Goal: Task Accomplishment & Management: Manage account settings

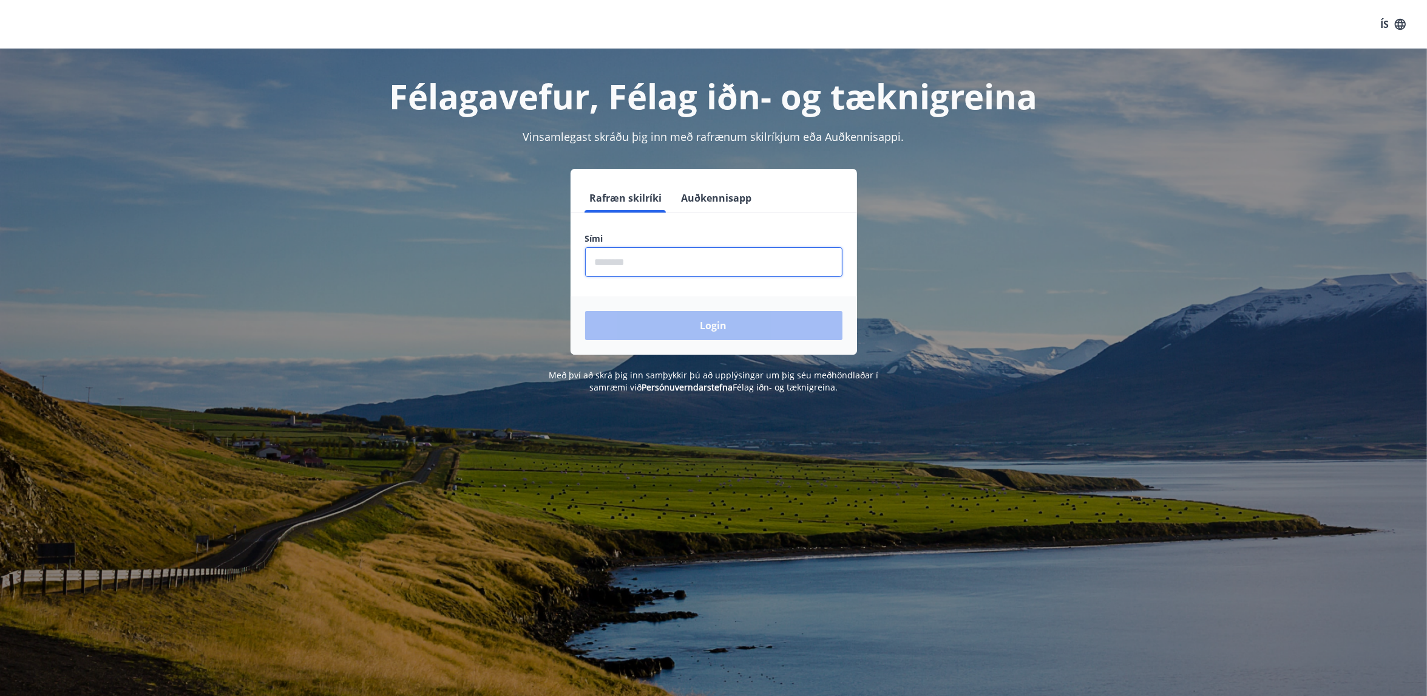
click at [680, 265] on input "phone" at bounding box center [713, 262] width 257 height 30
type input "********"
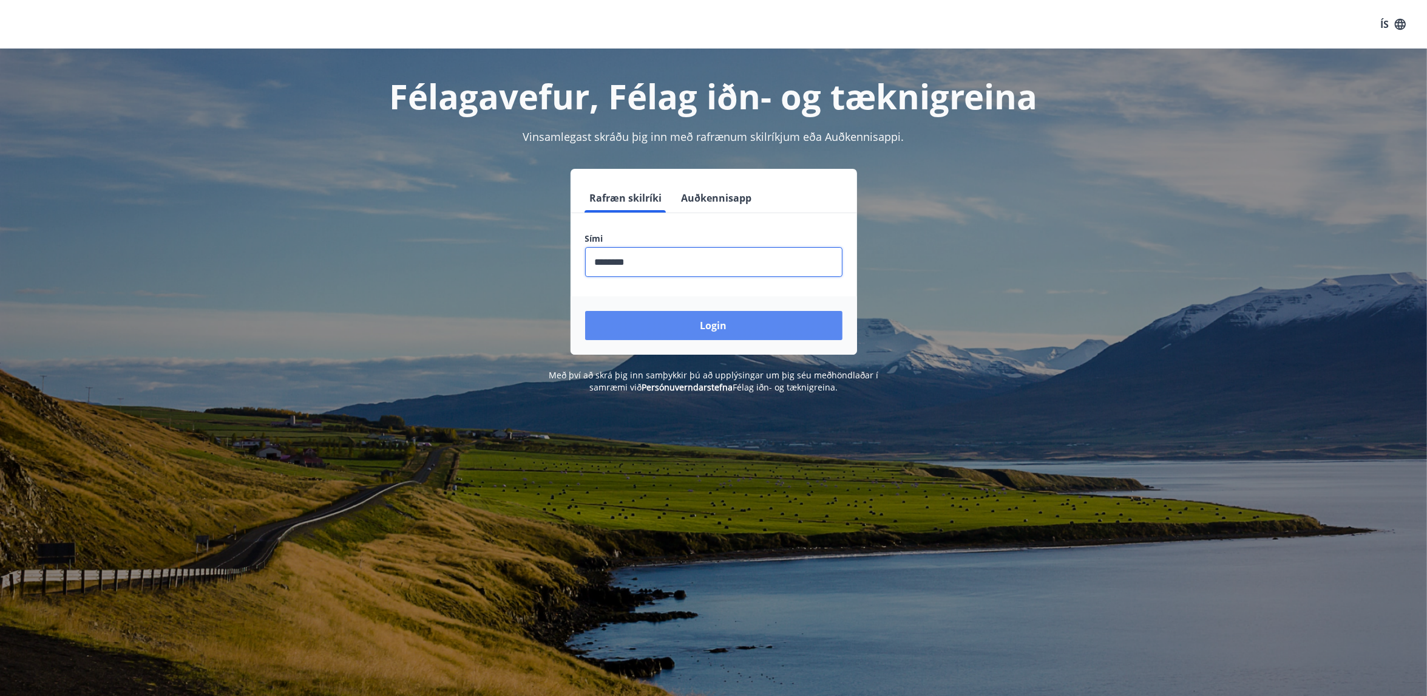
click at [678, 324] on button "Login" at bounding box center [713, 325] width 257 height 29
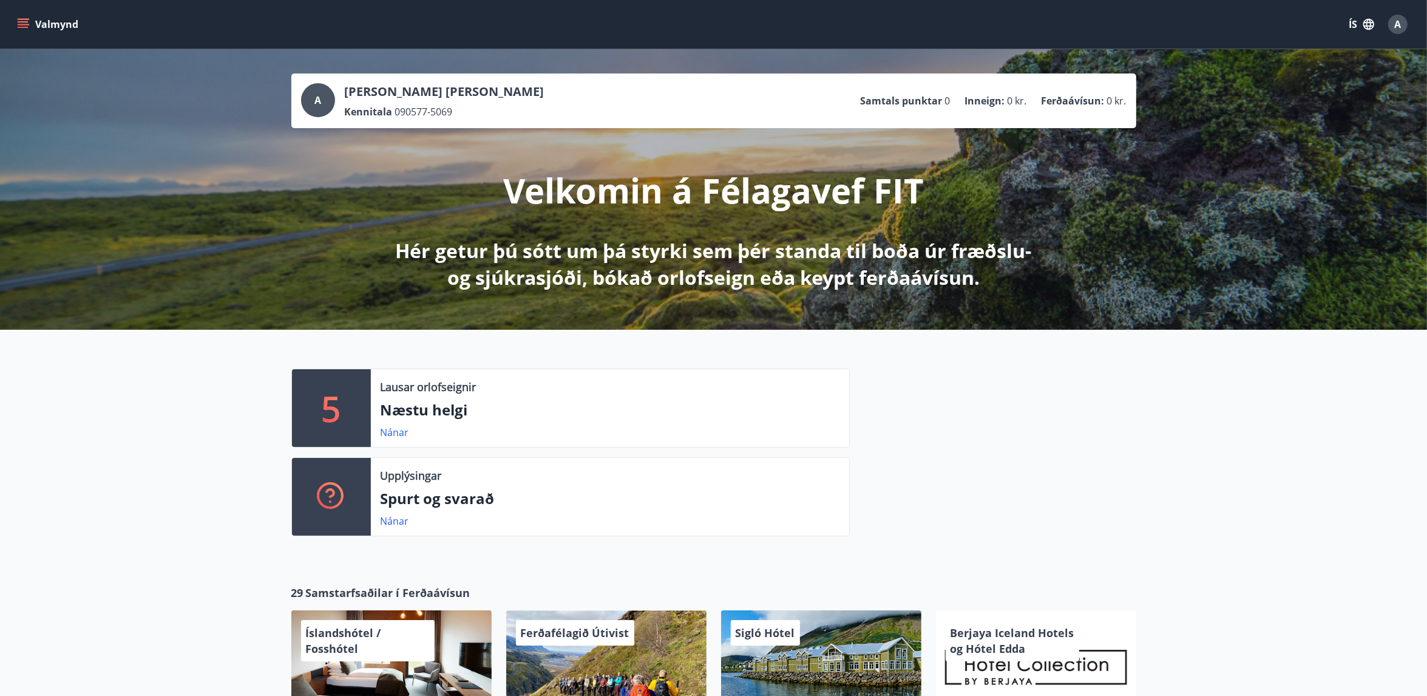
click at [34, 22] on button "Valmynd" at bounding box center [49, 24] width 69 height 22
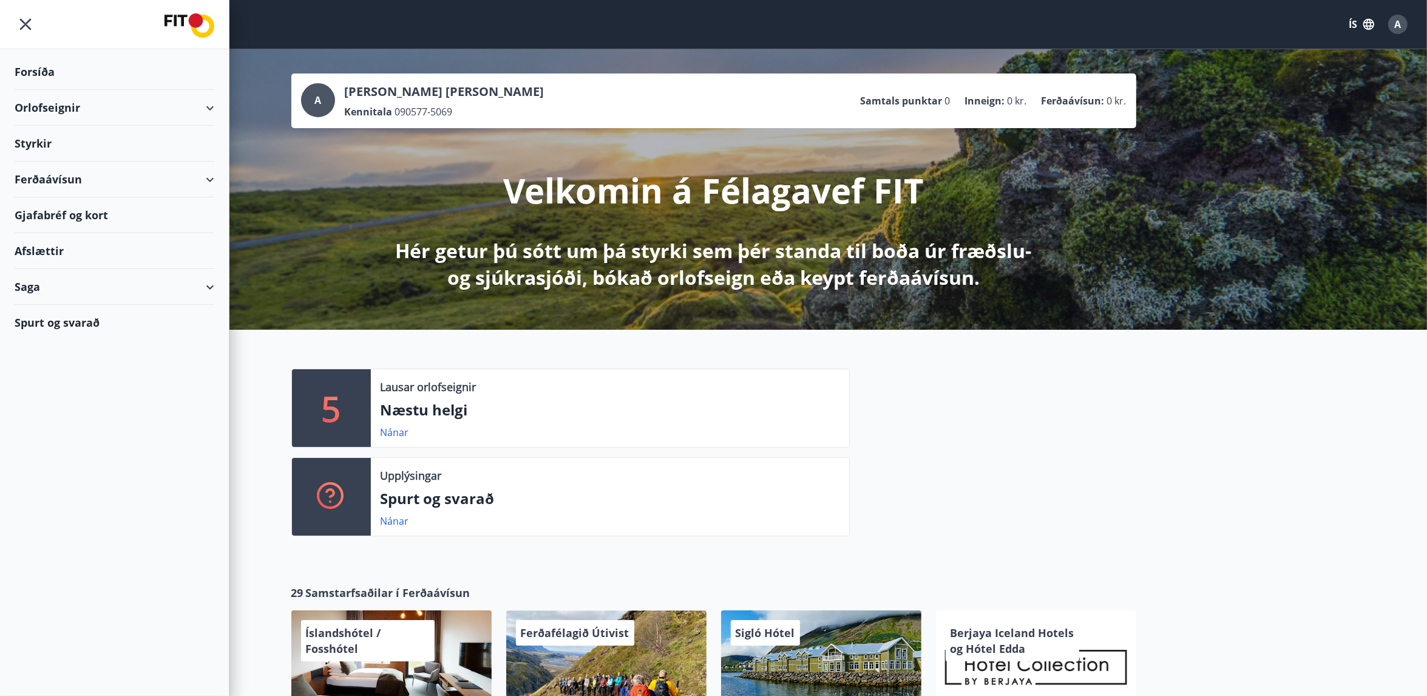
click at [204, 284] on div "Saga" at bounding box center [115, 287] width 200 height 36
click at [209, 104] on div "Orlofseignir" at bounding box center [115, 108] width 200 height 36
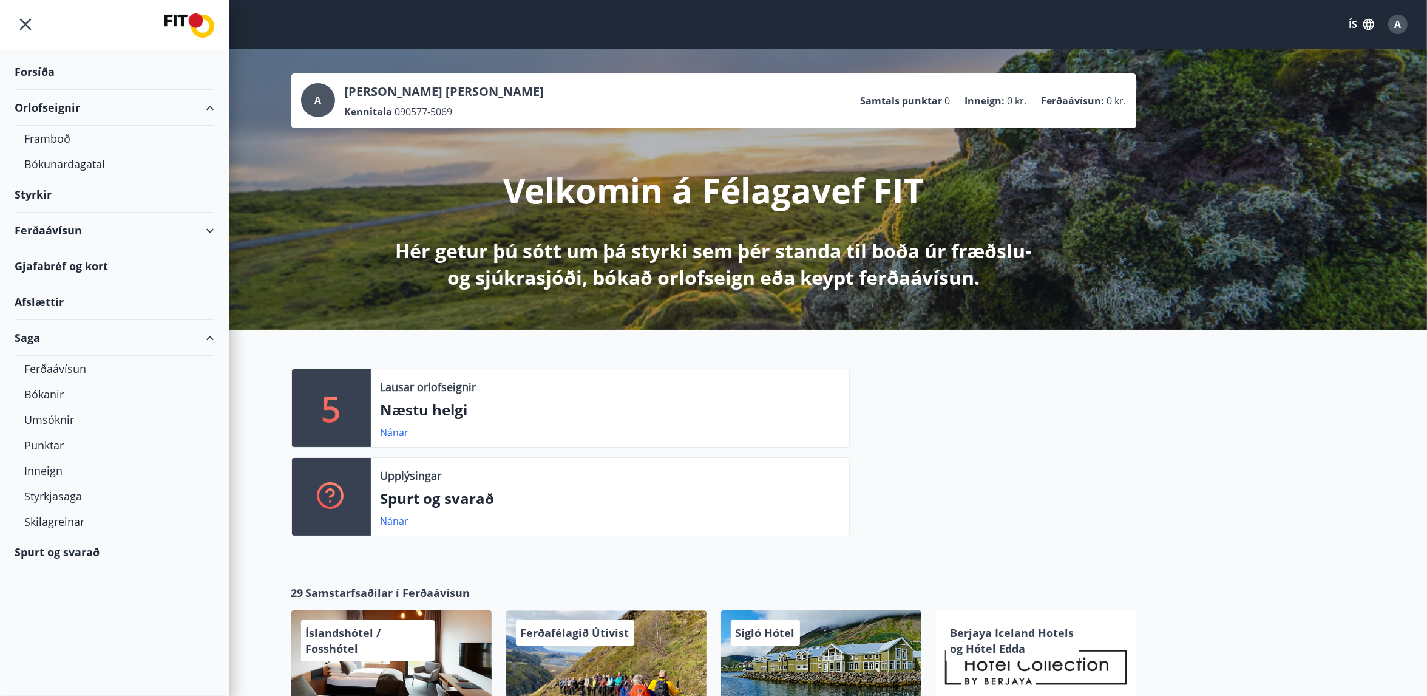
click at [214, 233] on div "Ferðaávísun" at bounding box center [115, 230] width 200 height 36
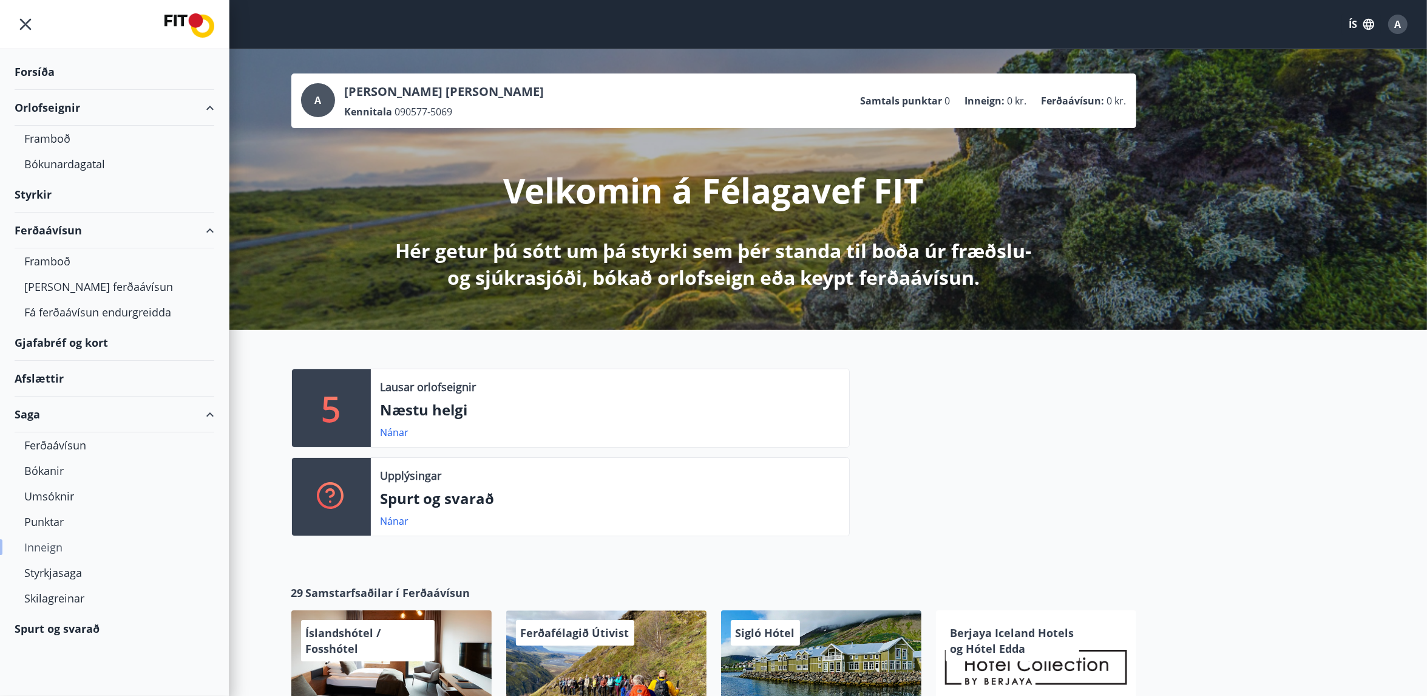
click at [49, 547] on div "Inneign" at bounding box center [114, 546] width 180 height 25
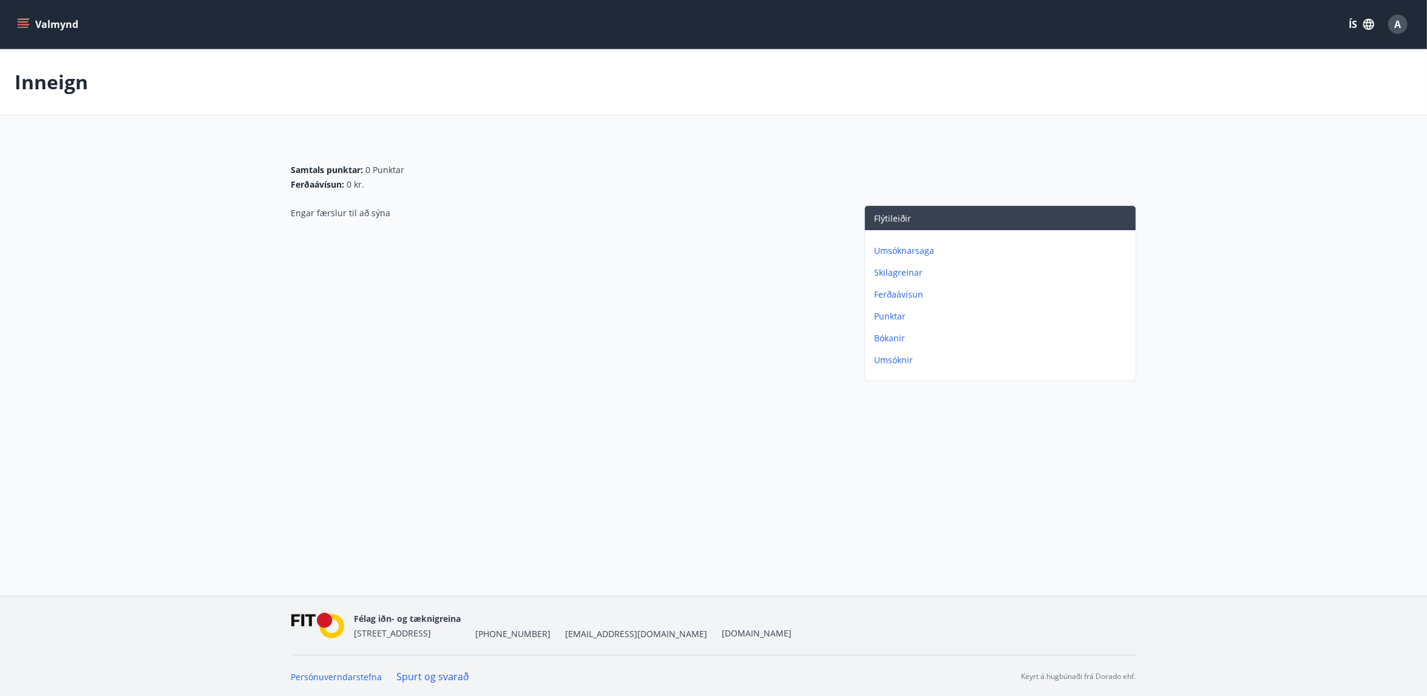
click at [903, 310] on p "Punktar" at bounding box center [1003, 316] width 256 height 12
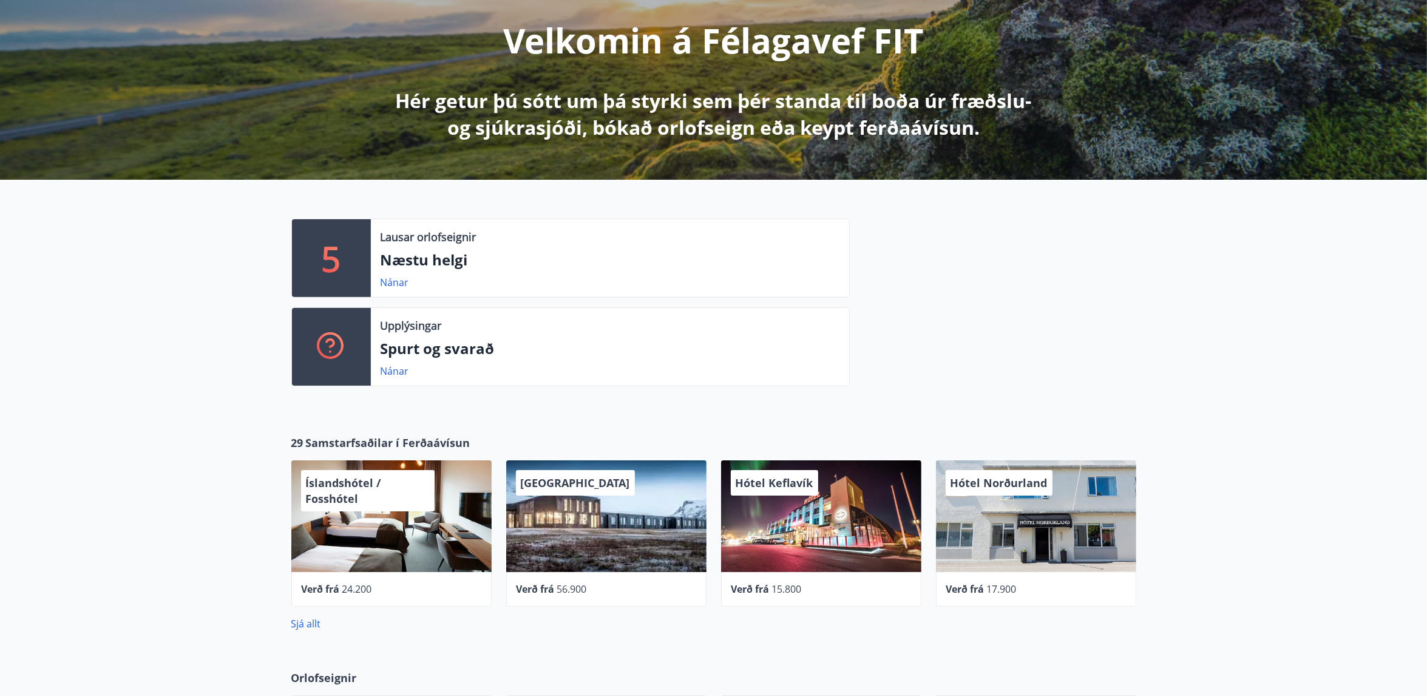
scroll to position [152, 0]
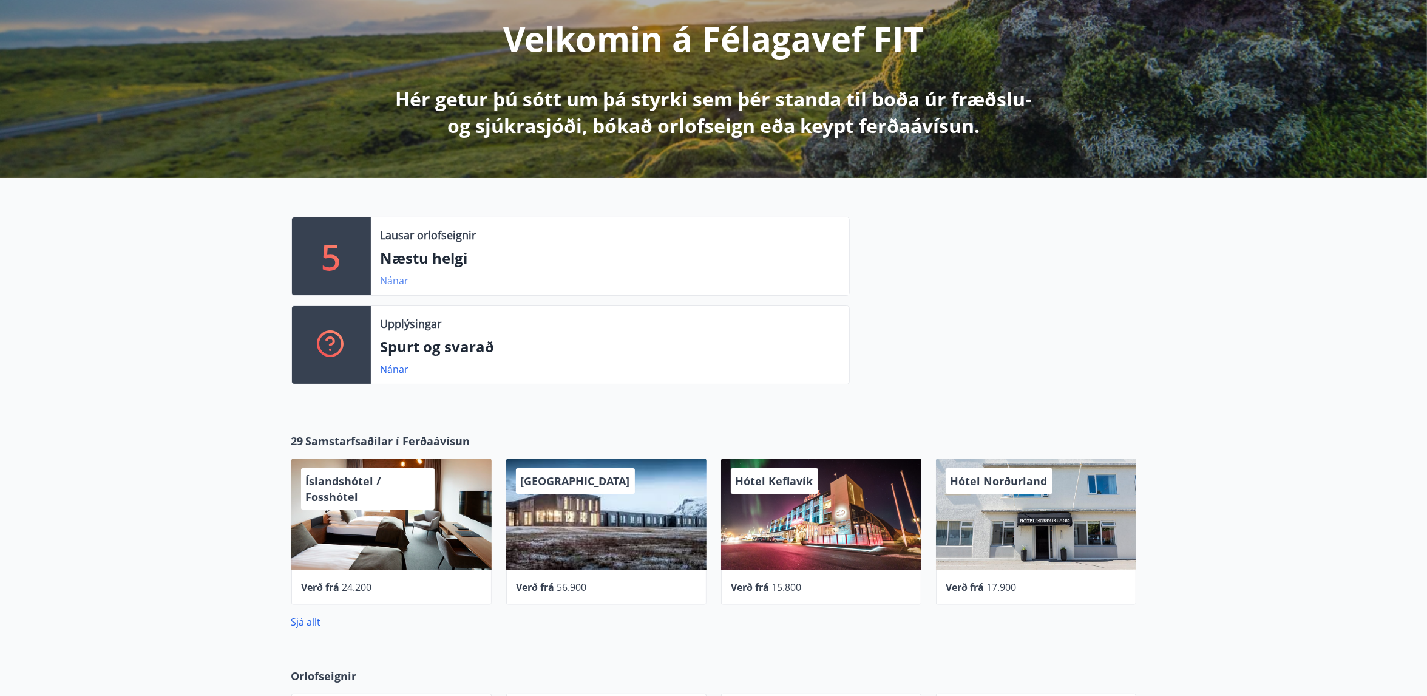
click at [396, 280] on link "Nánar" at bounding box center [395, 280] width 29 height 13
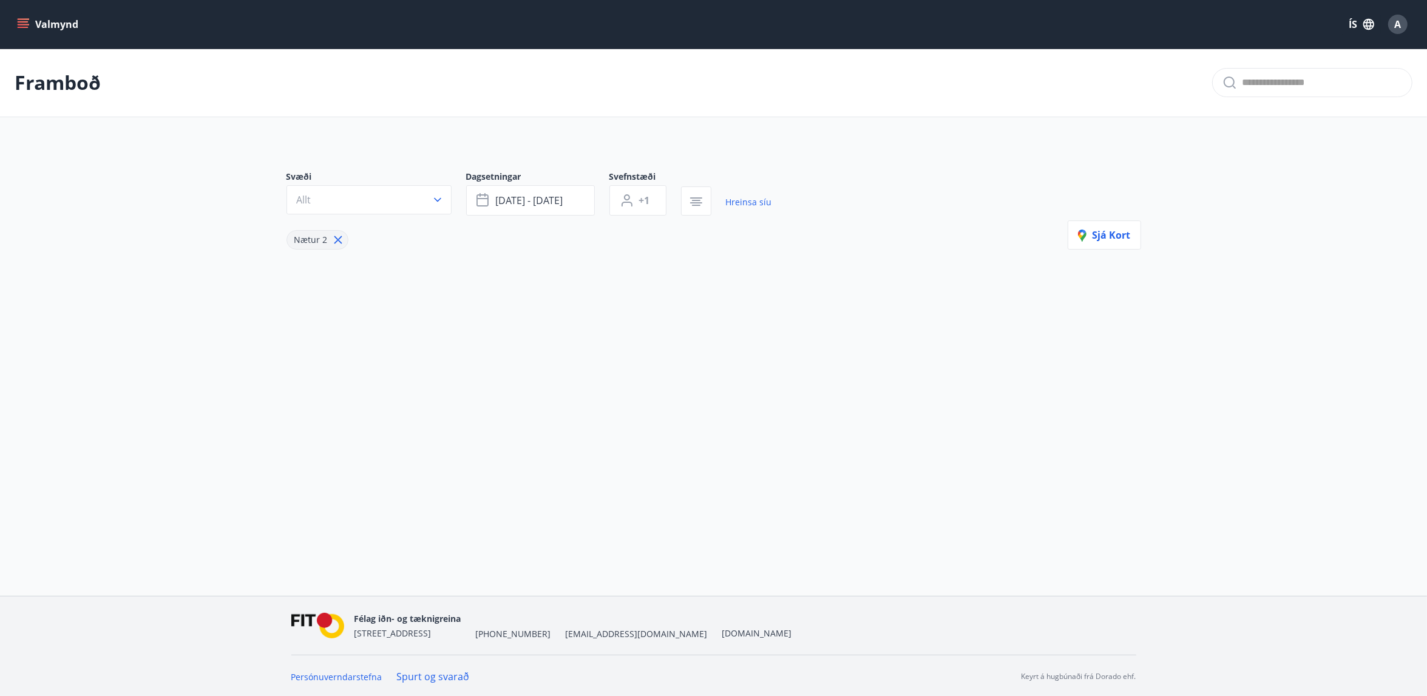
type input "*"
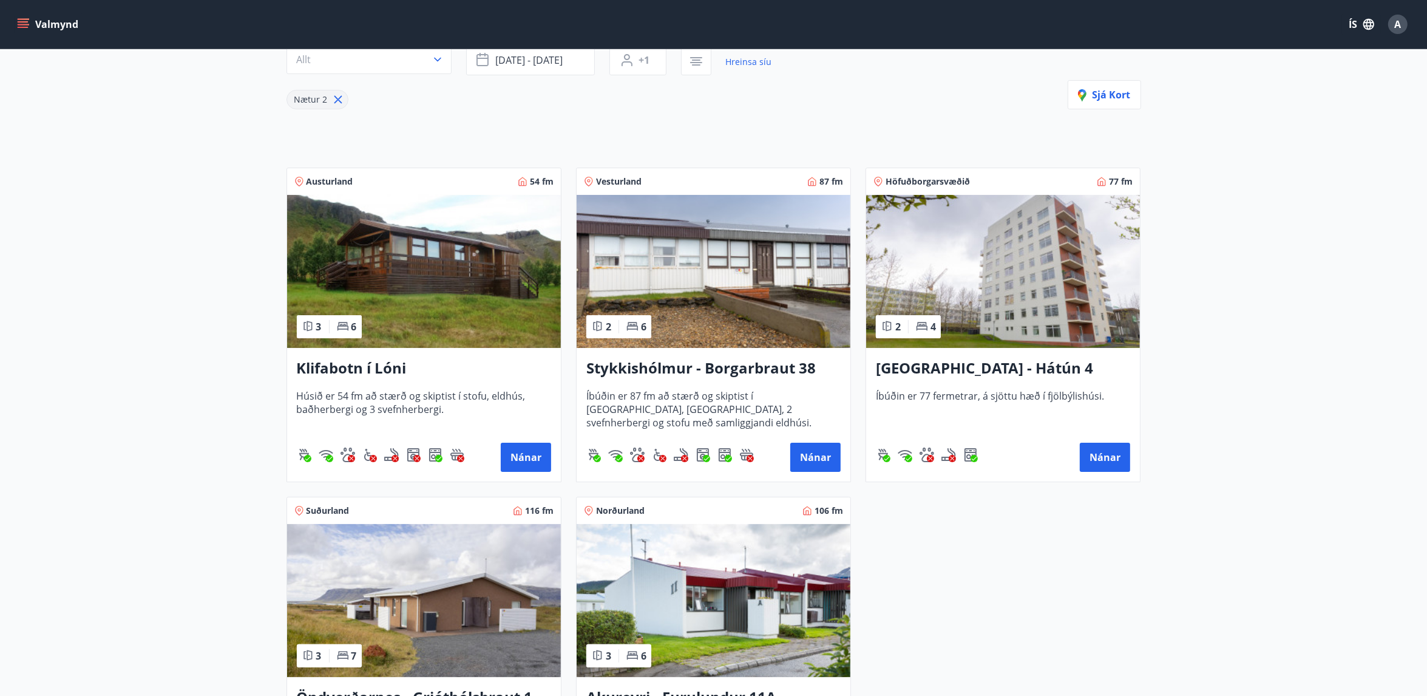
scroll to position [304, 0]
